Goal: Task Accomplishment & Management: Manage account settings

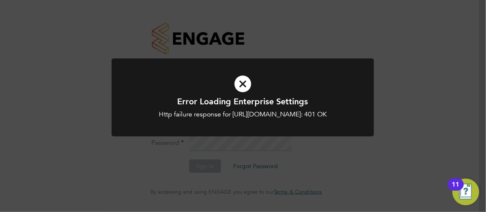
type input "[PERSON_NAME][EMAIL_ADDRESS][PERSON_NAME][DOMAIN_NAME]"
click at [244, 87] on icon at bounding box center [242, 84] width 217 height 33
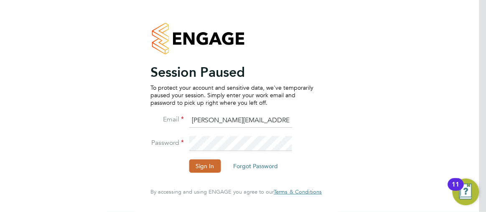
click at [200, 173] on li "Sign In Forgot Password" at bounding box center [232, 171] width 163 height 22
click at [200, 171] on button "Sign In" at bounding box center [205, 166] width 32 height 13
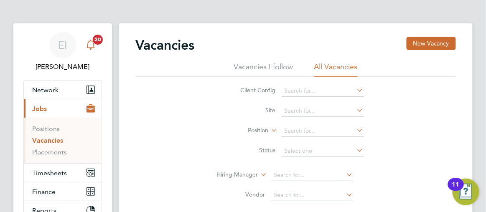
click at [100, 41] on span "20" at bounding box center [98, 40] width 10 height 10
